Goal: Find specific page/section: Find specific page/section

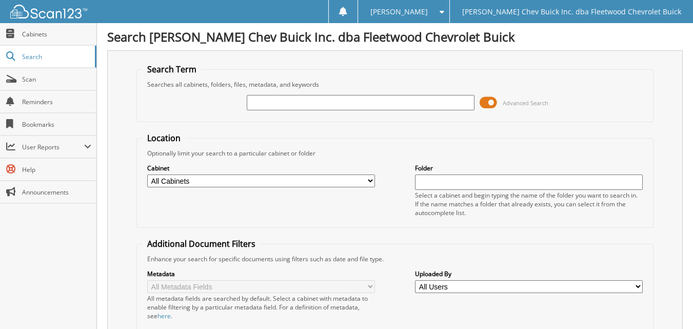
click at [266, 105] on input "text" at bounding box center [361, 102] width 228 height 15
drag, startPoint x: 287, startPoint y: 104, endPoint x: 258, endPoint y: 179, distance: 80.6
click at [258, 179] on form "Search Term Searches all cabinets, folders, files, metadata, and keywords brown…" at bounding box center [394, 256] width 517 height 384
type input "brown"
click at [258, 179] on select "All Cabinets DEAL JACKETS HARD COPIES NEW VEH INVOICES TITLE APPS Needs Filing" at bounding box center [261, 180] width 228 height 13
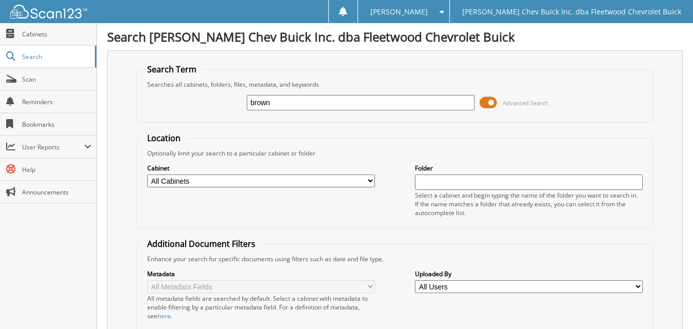
select select "10316"
click at [147, 174] on select "All Cabinets DEAL JACKETS HARD COPIES NEW VEH INVOICES TITLE APPS Needs Filing" at bounding box center [261, 180] width 228 height 13
click at [112, 194] on div "Search Term Searches all cabinets, folders, files, metadata, and keywords brown…" at bounding box center [395, 251] width 576 height 402
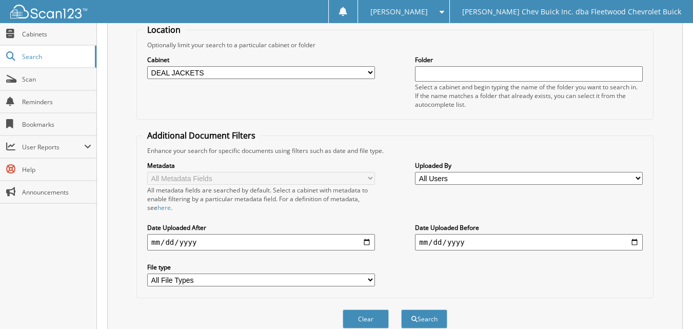
scroll to position [154, 0]
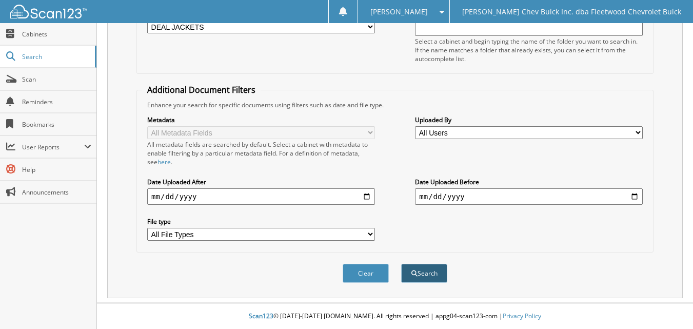
click at [434, 274] on button "Search" at bounding box center [424, 273] width 46 height 19
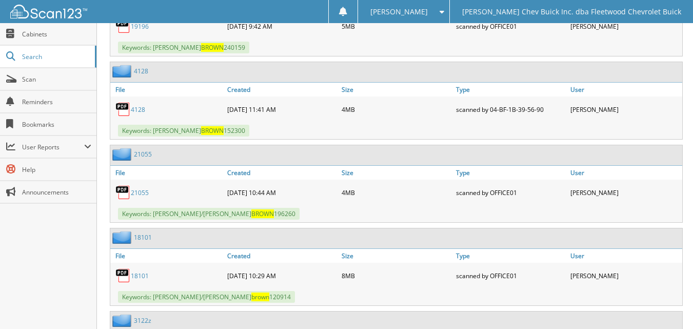
scroll to position [1478, 0]
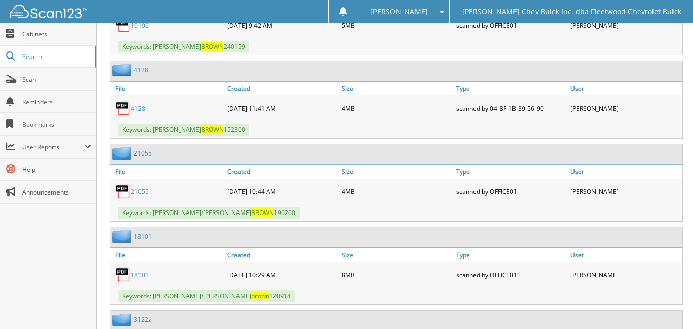
click at [141, 110] on link "4128" at bounding box center [138, 108] width 14 height 9
